Goal: Task Accomplishment & Management: Manage account settings

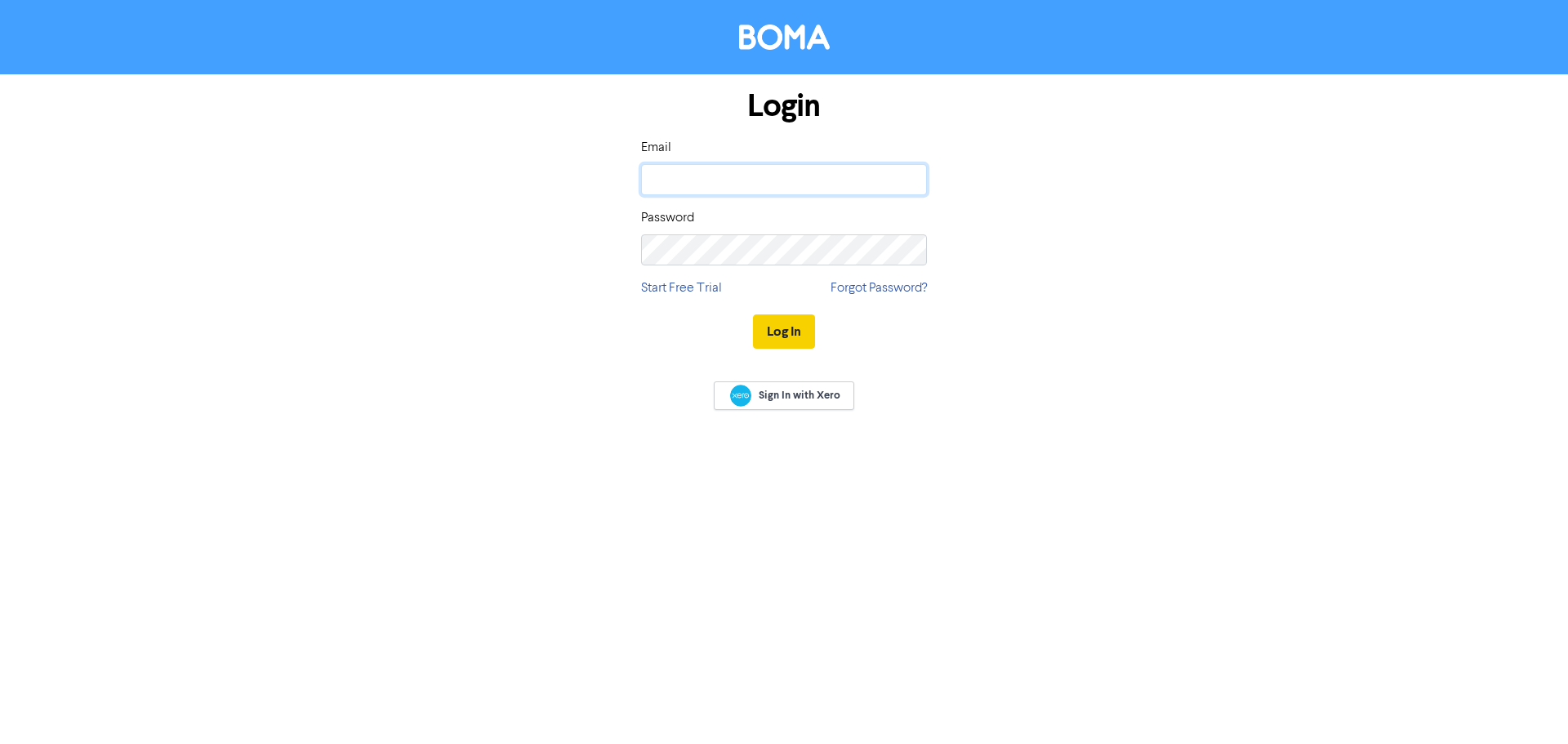
type input "[EMAIL_ADDRESS][DOMAIN_NAME]"
click at [784, 336] on button "Log In" at bounding box center [784, 331] width 62 height 35
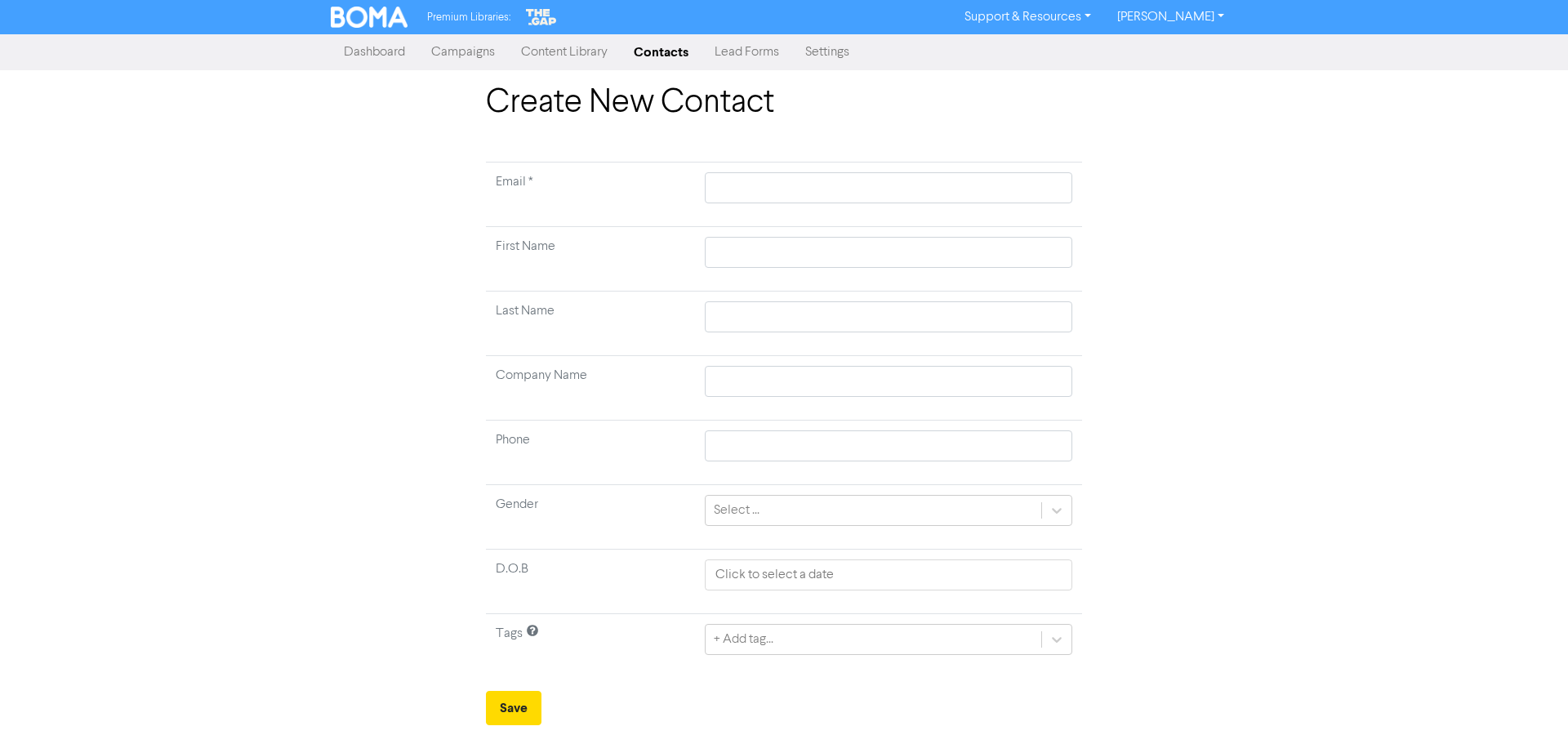
click at [482, 51] on link "Campaigns" at bounding box center [463, 51] width 90 height 33
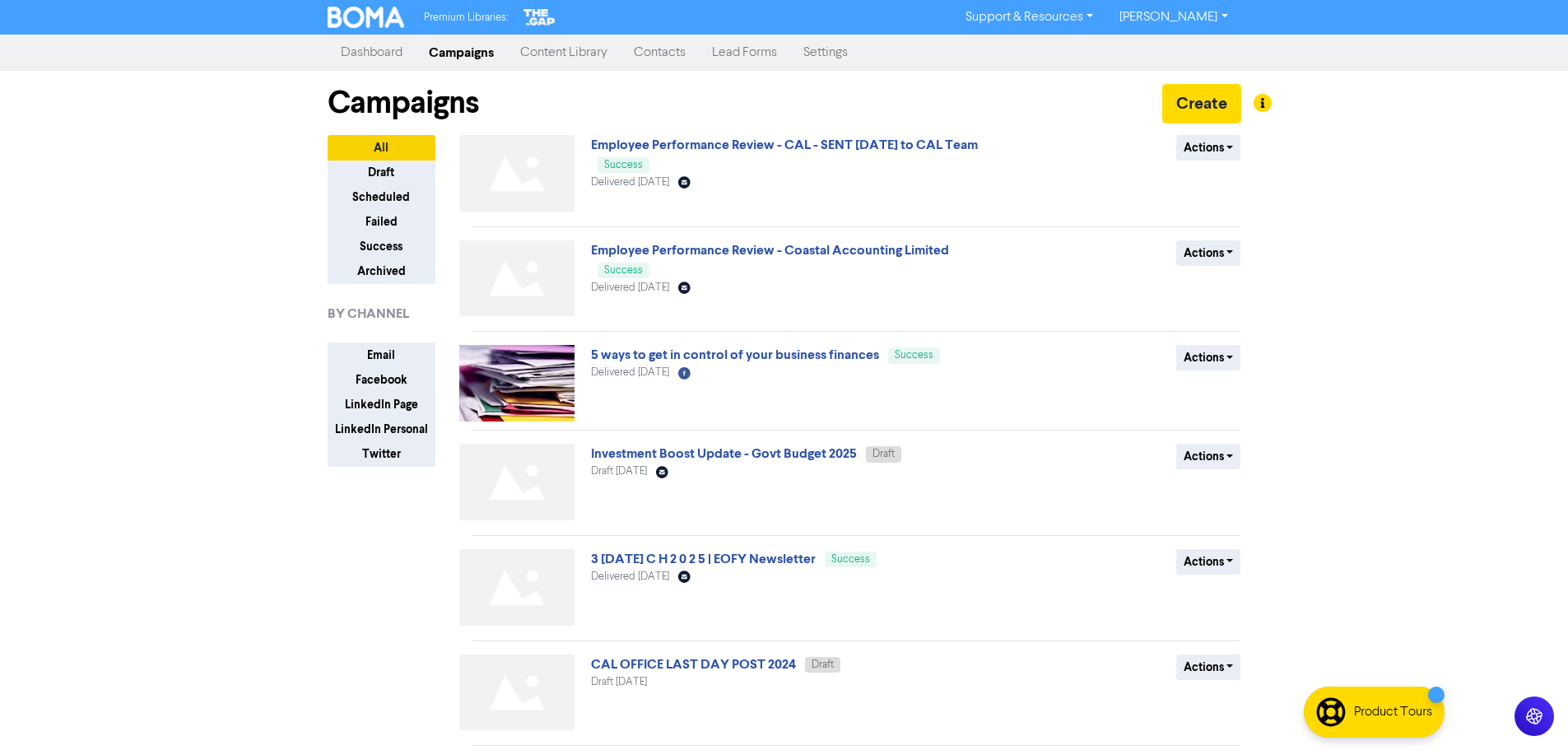
click at [574, 58] on link "Content Library" at bounding box center [563, 52] width 114 height 33
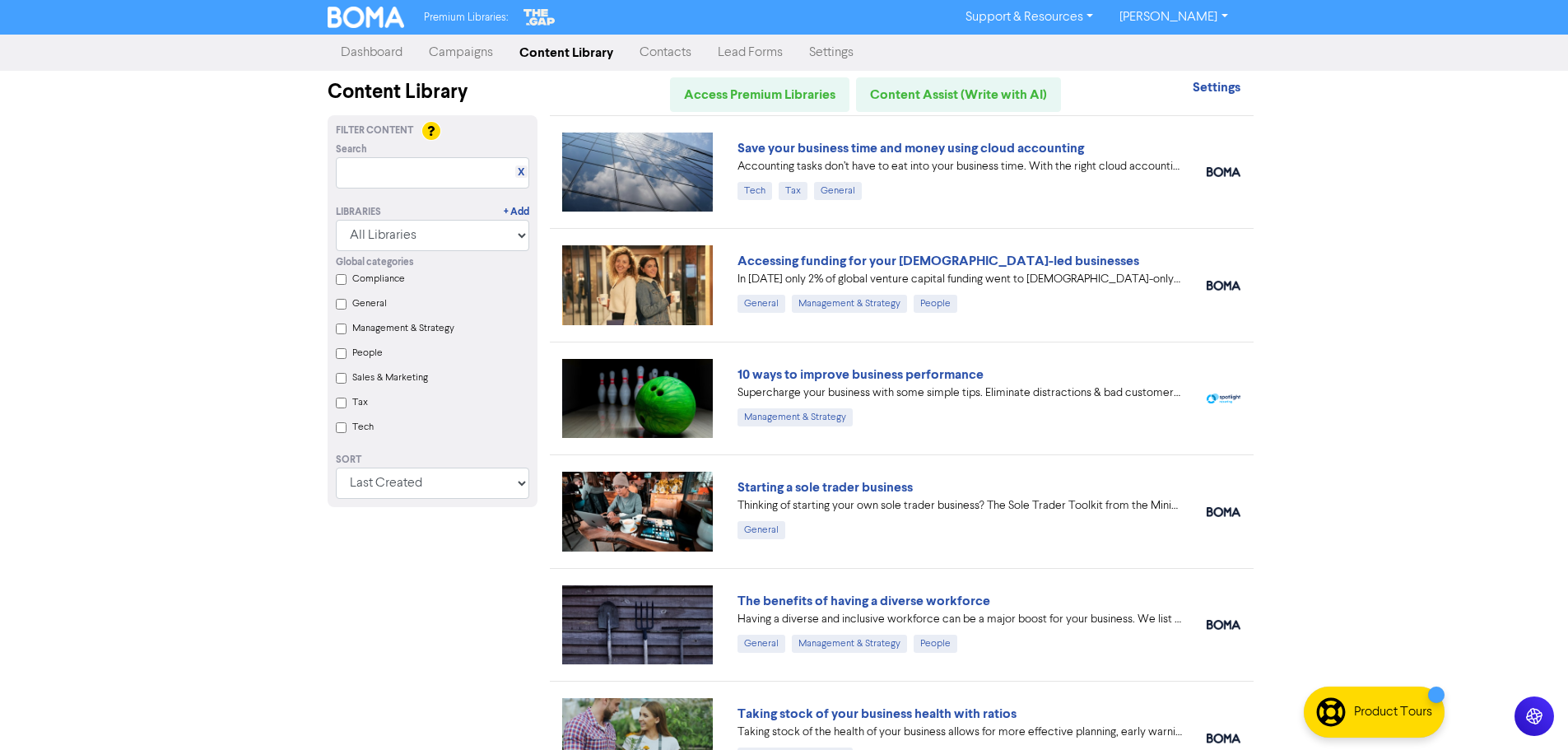
click at [814, 55] on link "Settings" at bounding box center [831, 52] width 71 height 33
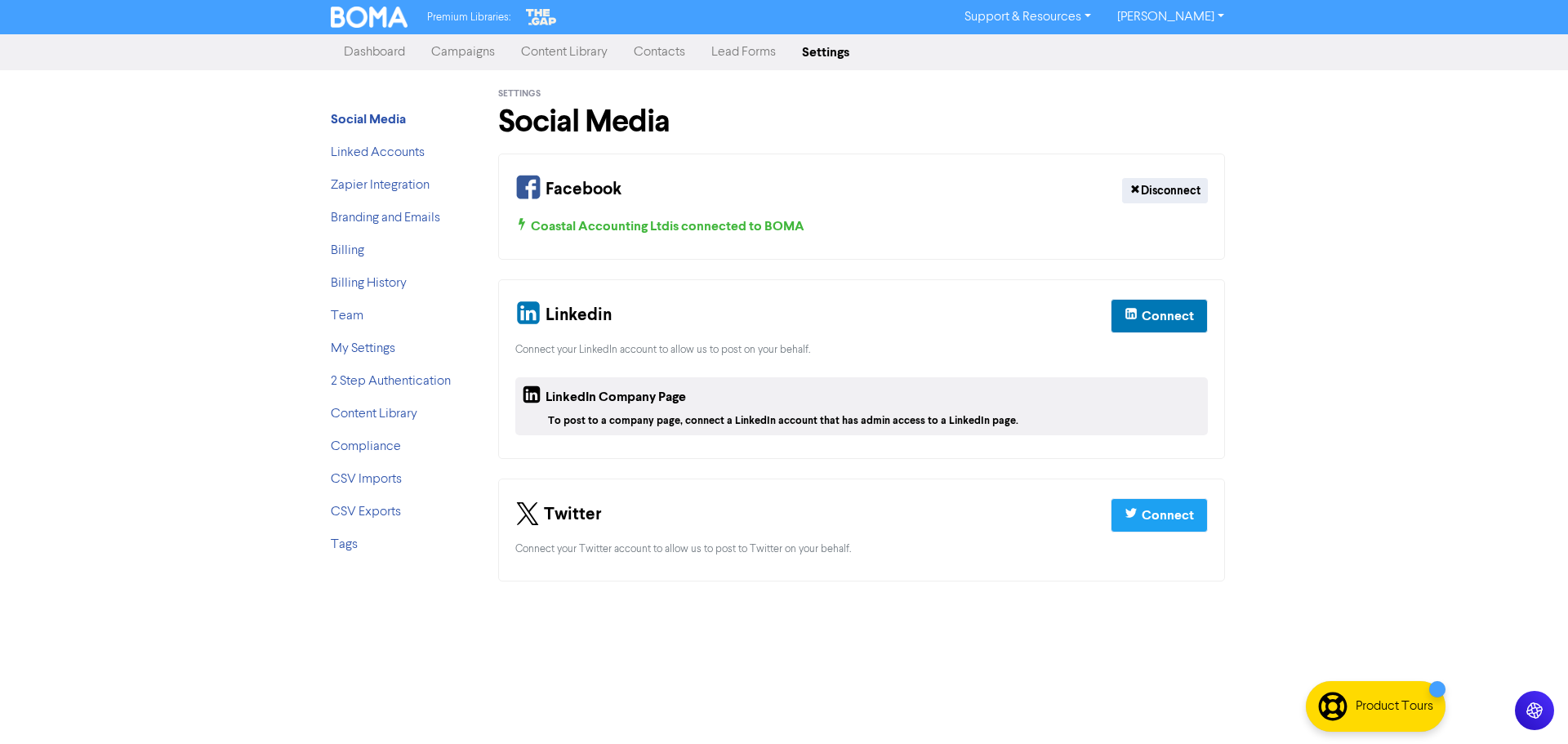
click at [681, 53] on link "Contacts" at bounding box center [659, 51] width 77 height 33
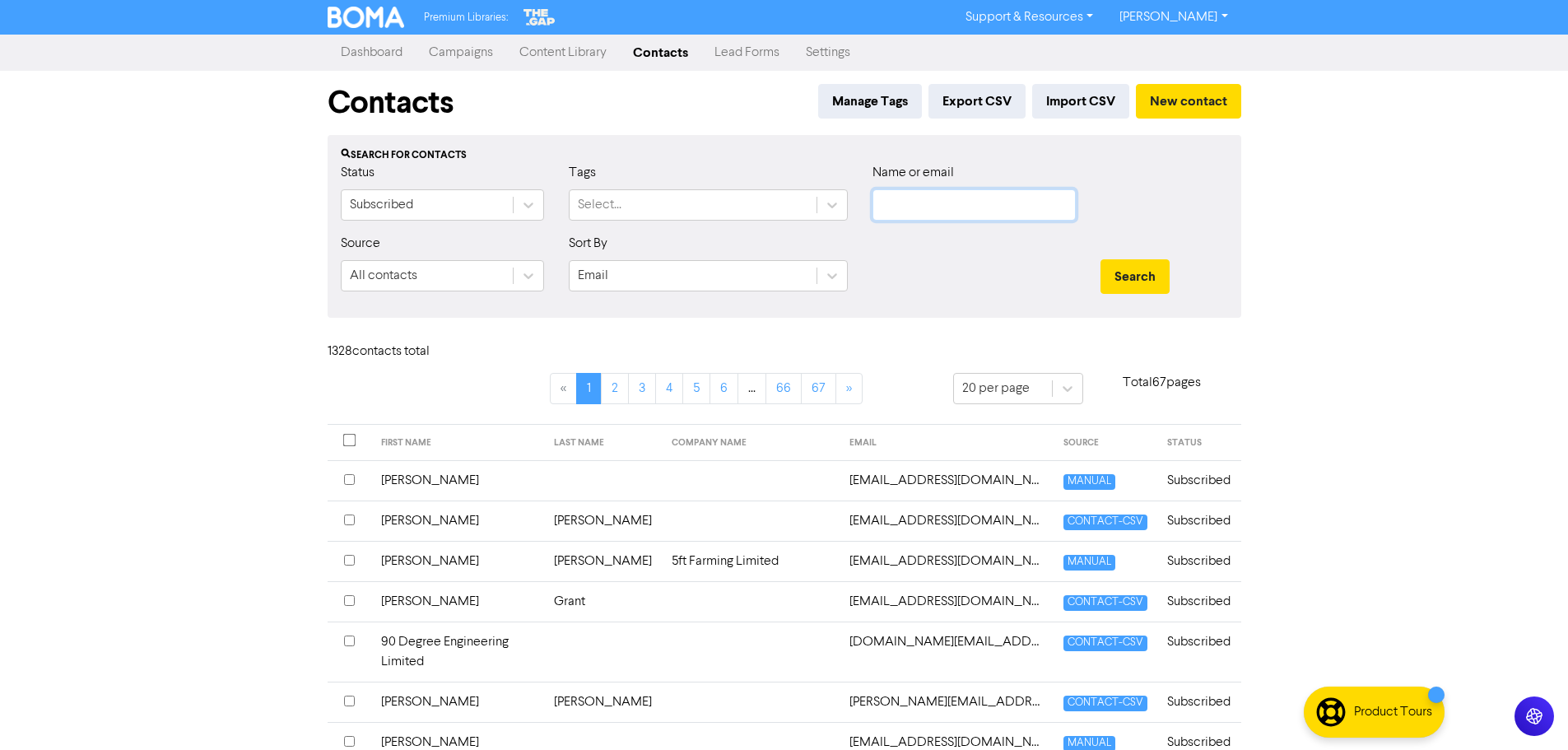
click at [925, 213] on input "text" at bounding box center [974, 204] width 203 height 31
type input "[PERSON_NAME]"
click at [1100, 260] on button "Search" at bounding box center [1134, 277] width 69 height 35
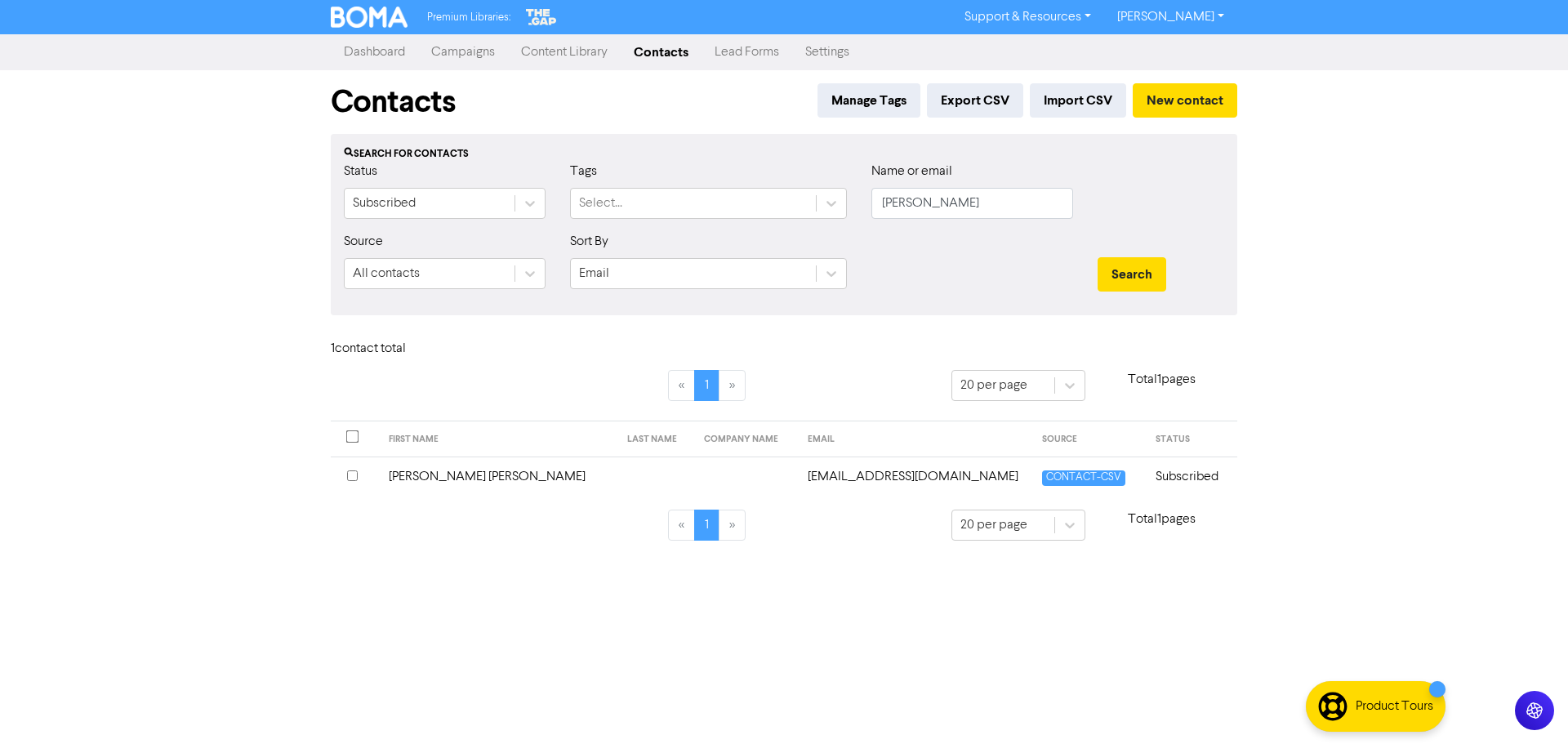
click at [355, 479] on input "checkbox" at bounding box center [353, 476] width 11 height 11
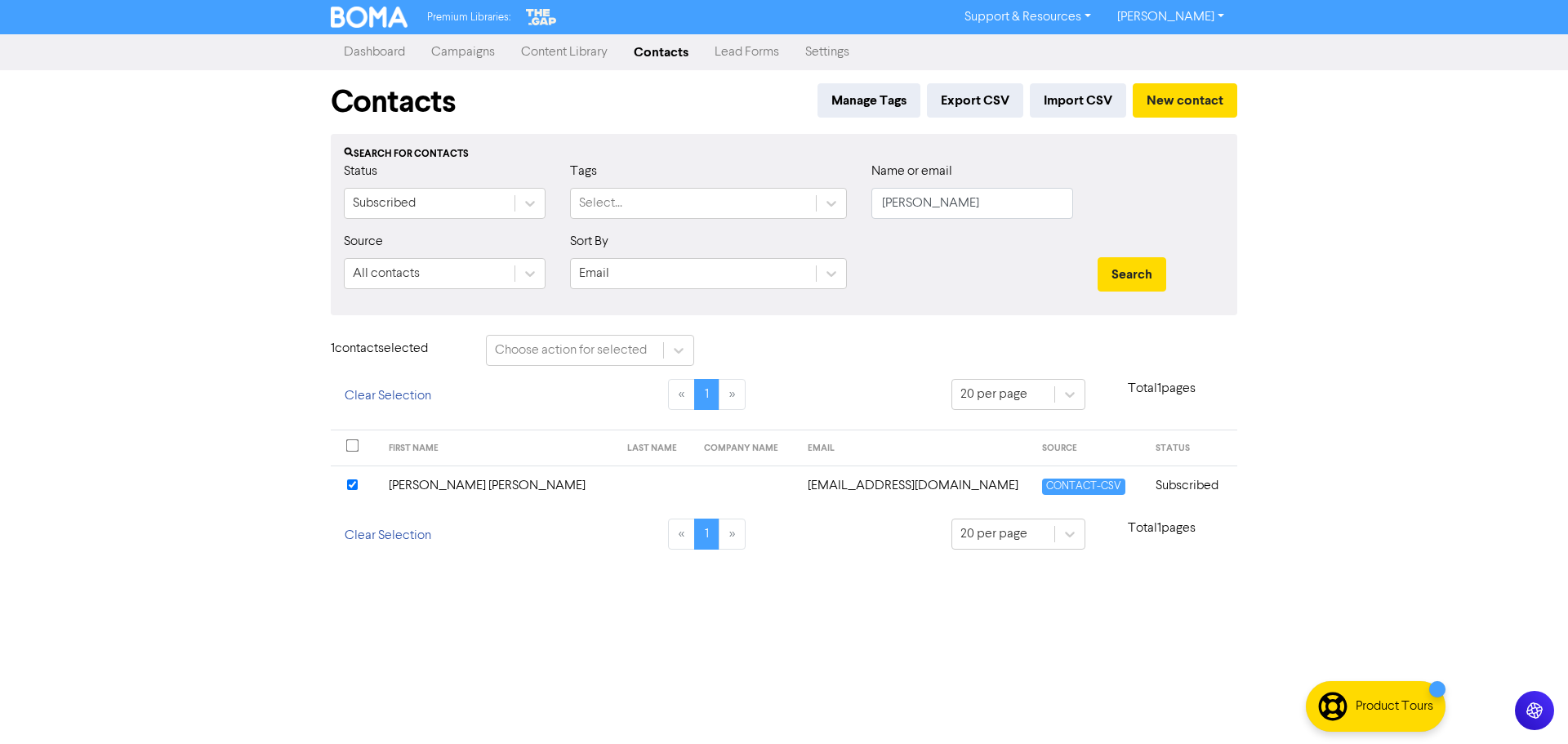
click at [455, 492] on td "[PERSON_NAME] [PERSON_NAME]" at bounding box center [498, 485] width 239 height 40
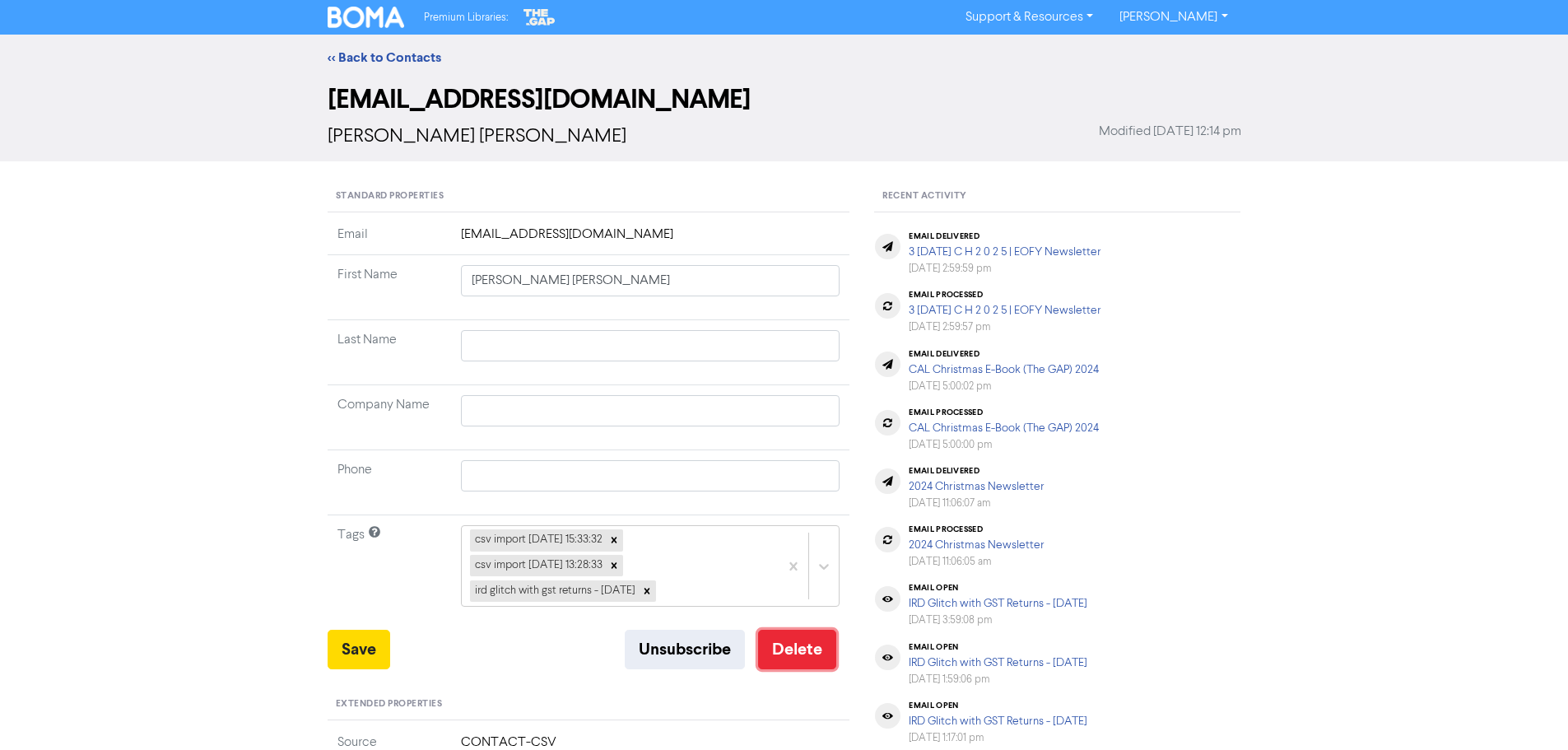
click at [788, 647] on button "Delete" at bounding box center [797, 649] width 78 height 39
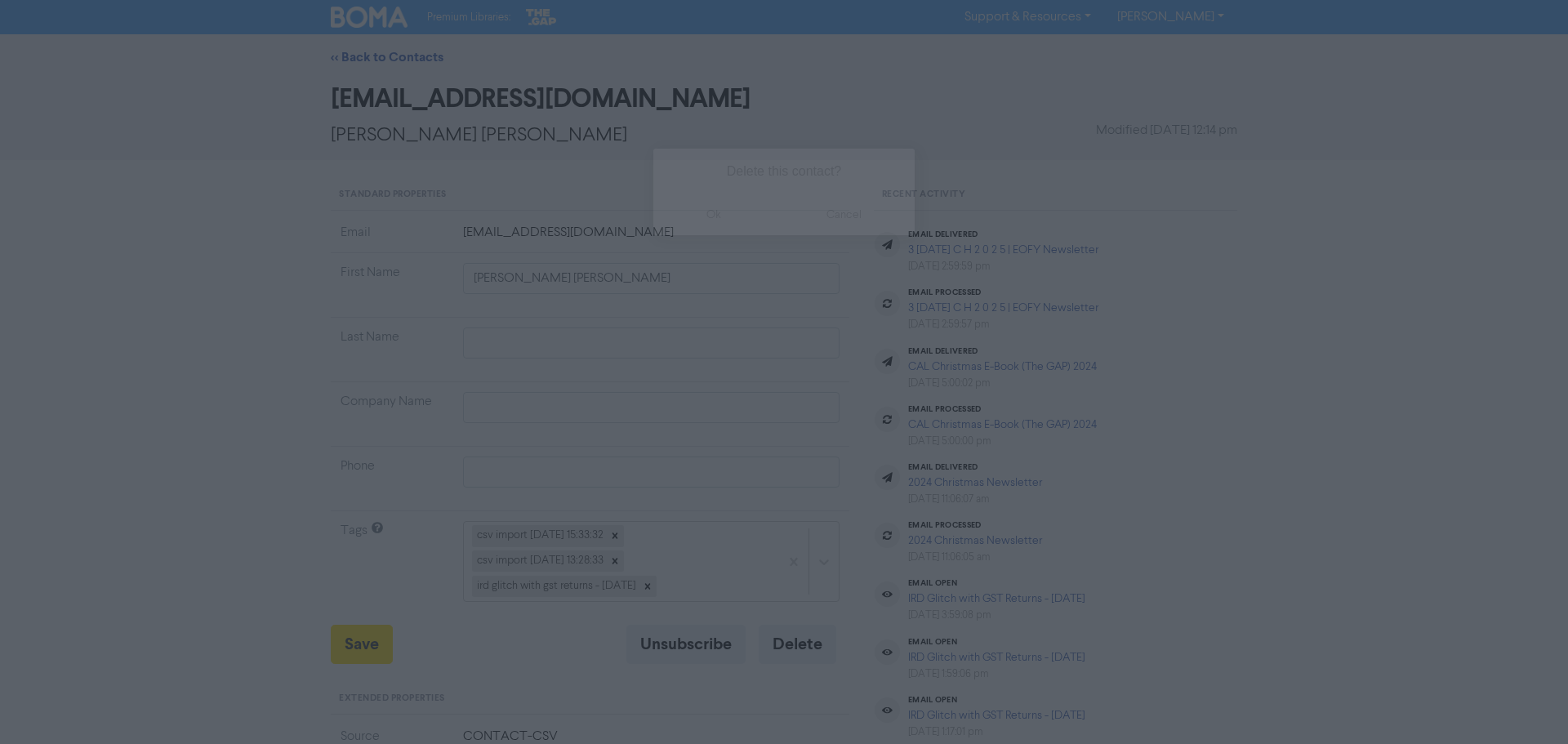
click at [737, 229] on button "ok" at bounding box center [714, 215] width 121 height 41
